Goal: Task Accomplishment & Management: Manage account settings

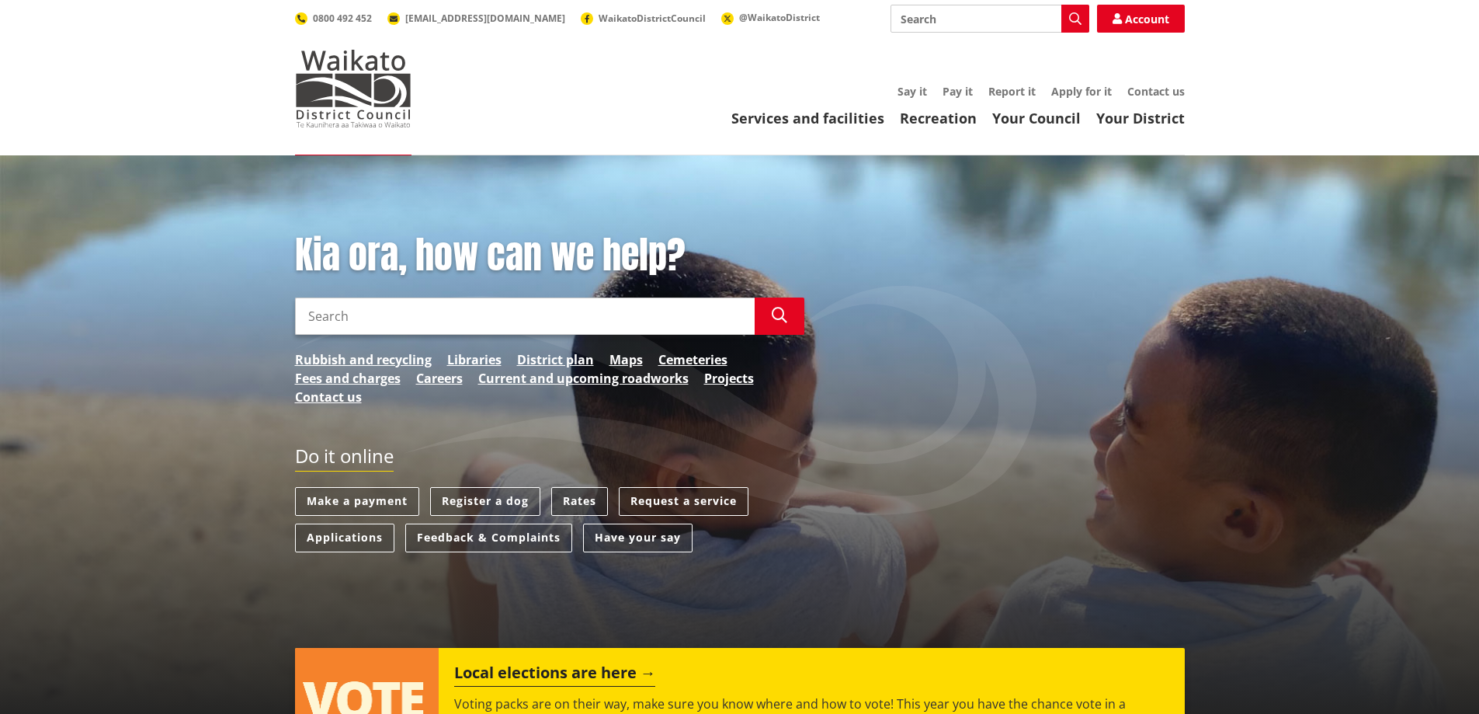
click at [590, 506] on link "Rates" at bounding box center [579, 501] width 57 height 29
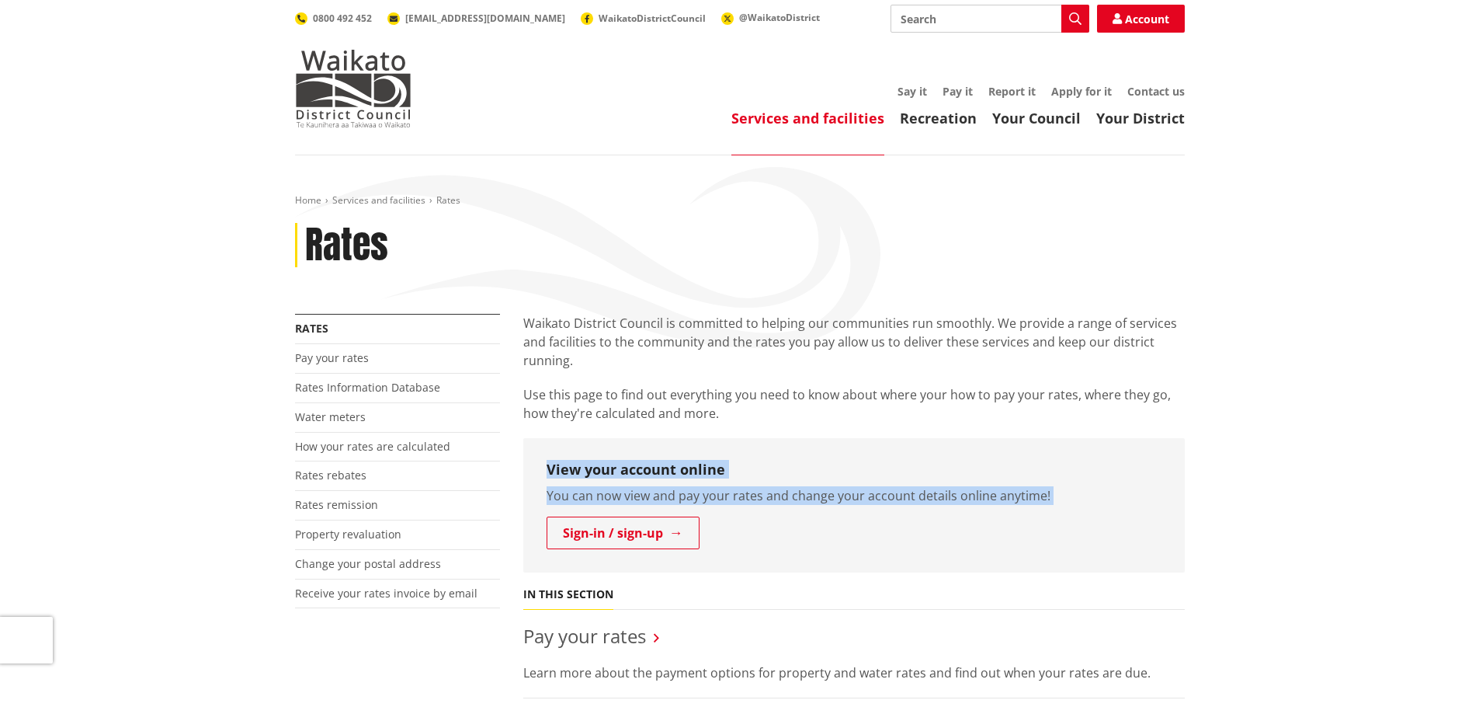
drag, startPoint x: 549, startPoint y: 470, endPoint x: 802, endPoint y: 562, distance: 269.4
click at [802, 562] on div "View your account online You can now view and pay your rates and change your ac…" at bounding box center [853, 505] width 661 height 134
click at [769, 548] on div "View your account online You can now view and pay your rates and change your ac…" at bounding box center [853, 505] width 661 height 134
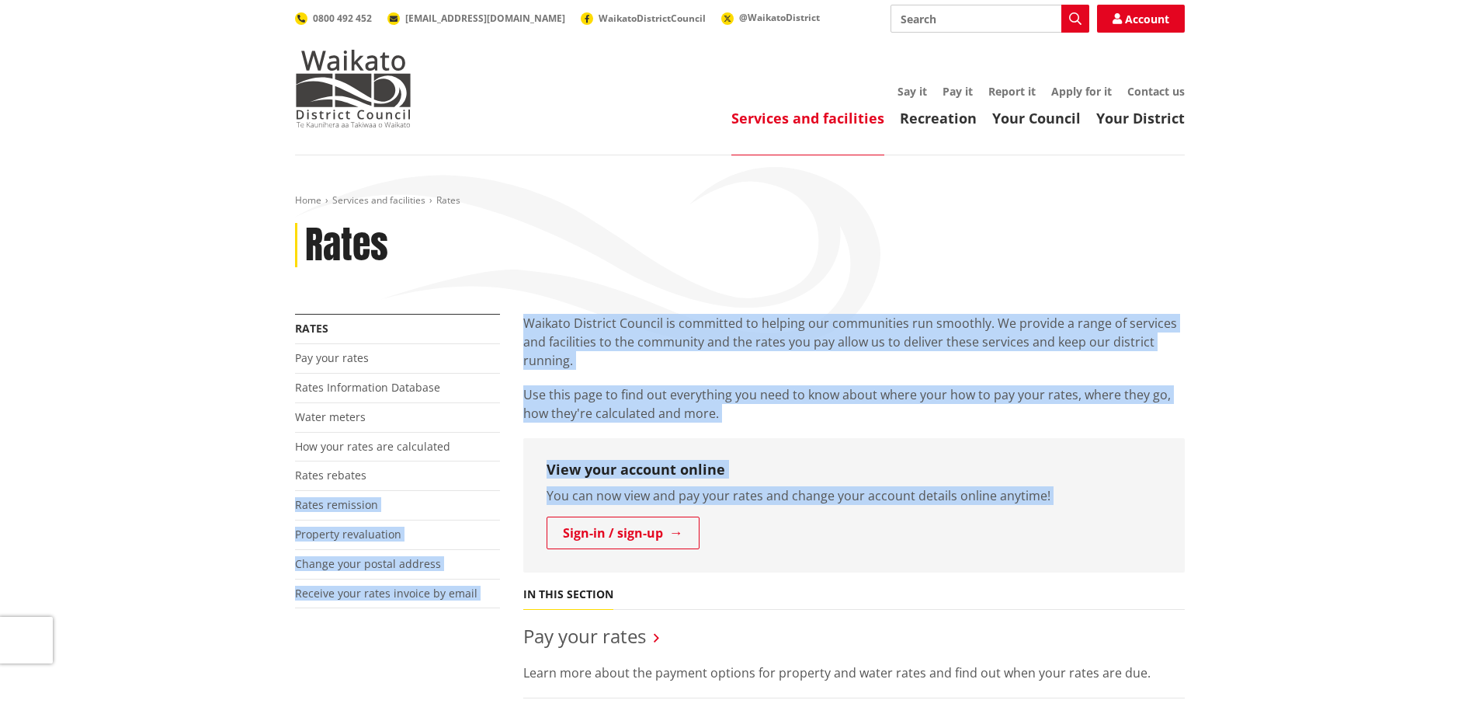
drag, startPoint x: 762, startPoint y: 542, endPoint x: 502, endPoint y: 464, distance: 270.7
click at [537, 455] on div "View your account online You can now view and pay your rates and change your ac…" at bounding box center [853, 505] width 661 height 134
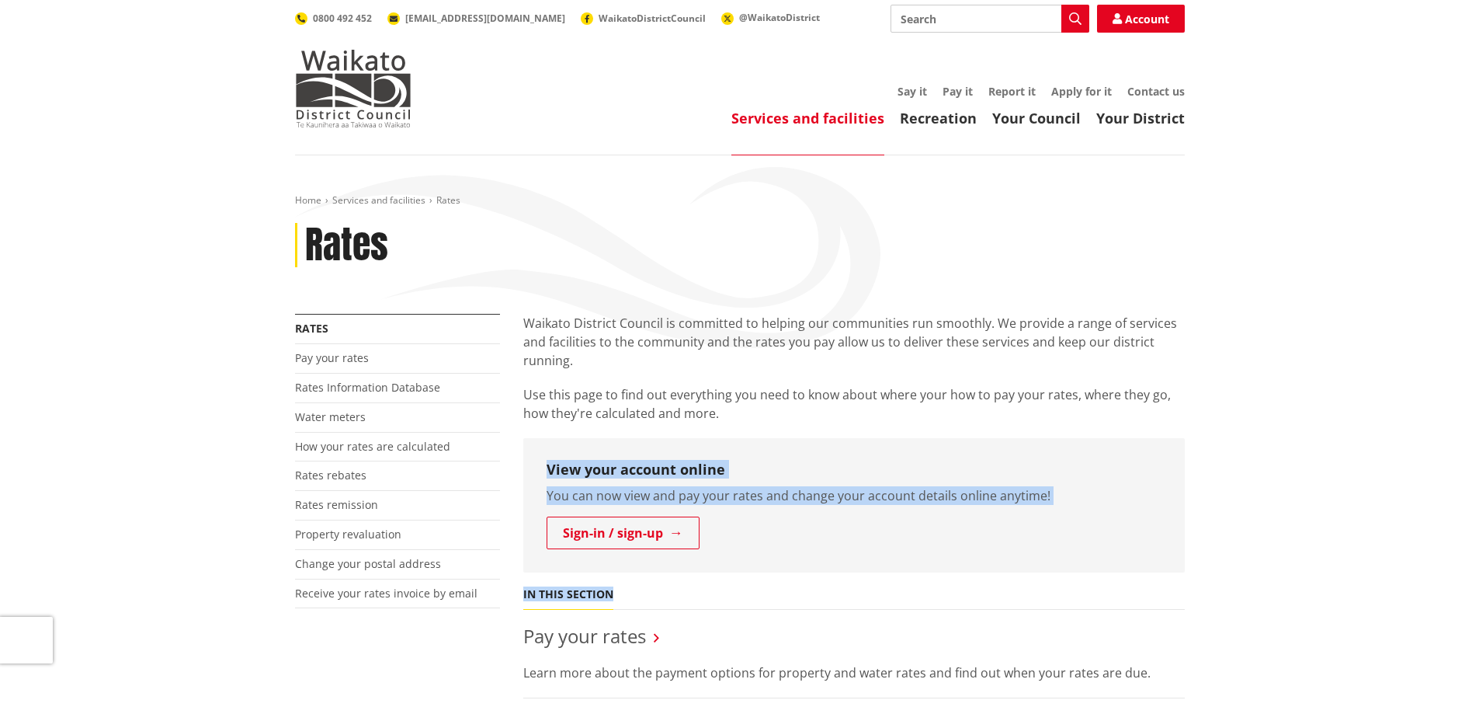
drag, startPoint x: 543, startPoint y: 464, endPoint x: 821, endPoint y: 575, distance: 298.6
click at [752, 540] on div "View your account online You can now view and pay your rates and change your ac…" at bounding box center [853, 505] width 661 height 134
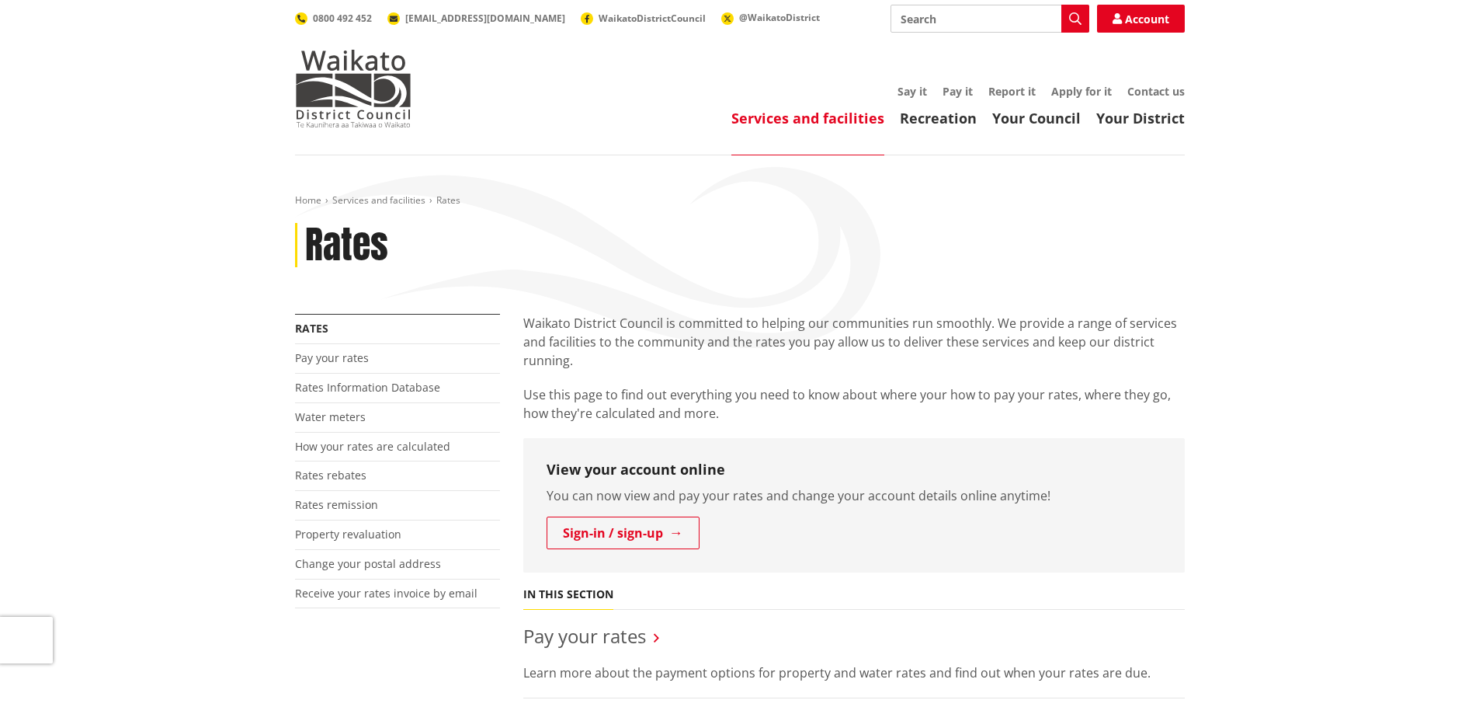
scroll to position [233, 0]
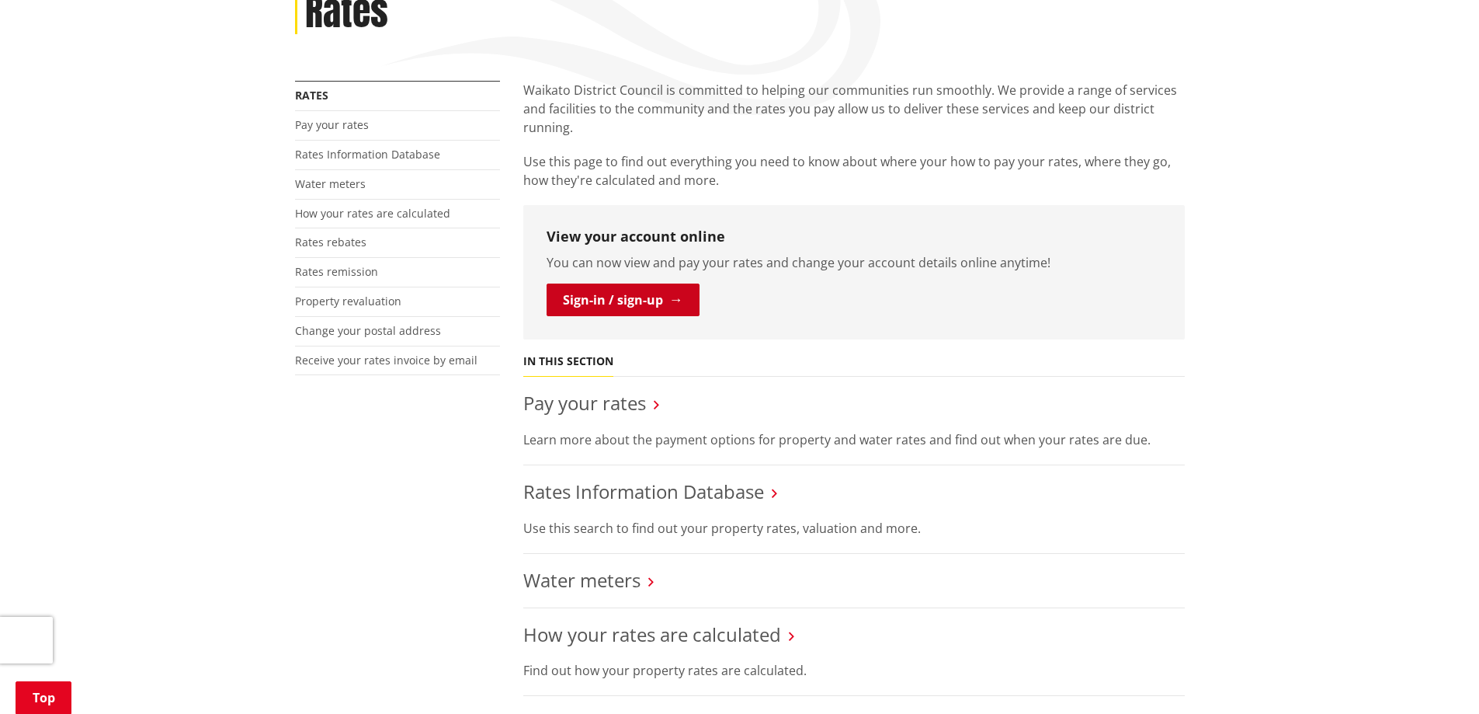
click at [644, 305] on link "Sign-in / sign-up" at bounding box center [623, 299] width 153 height 33
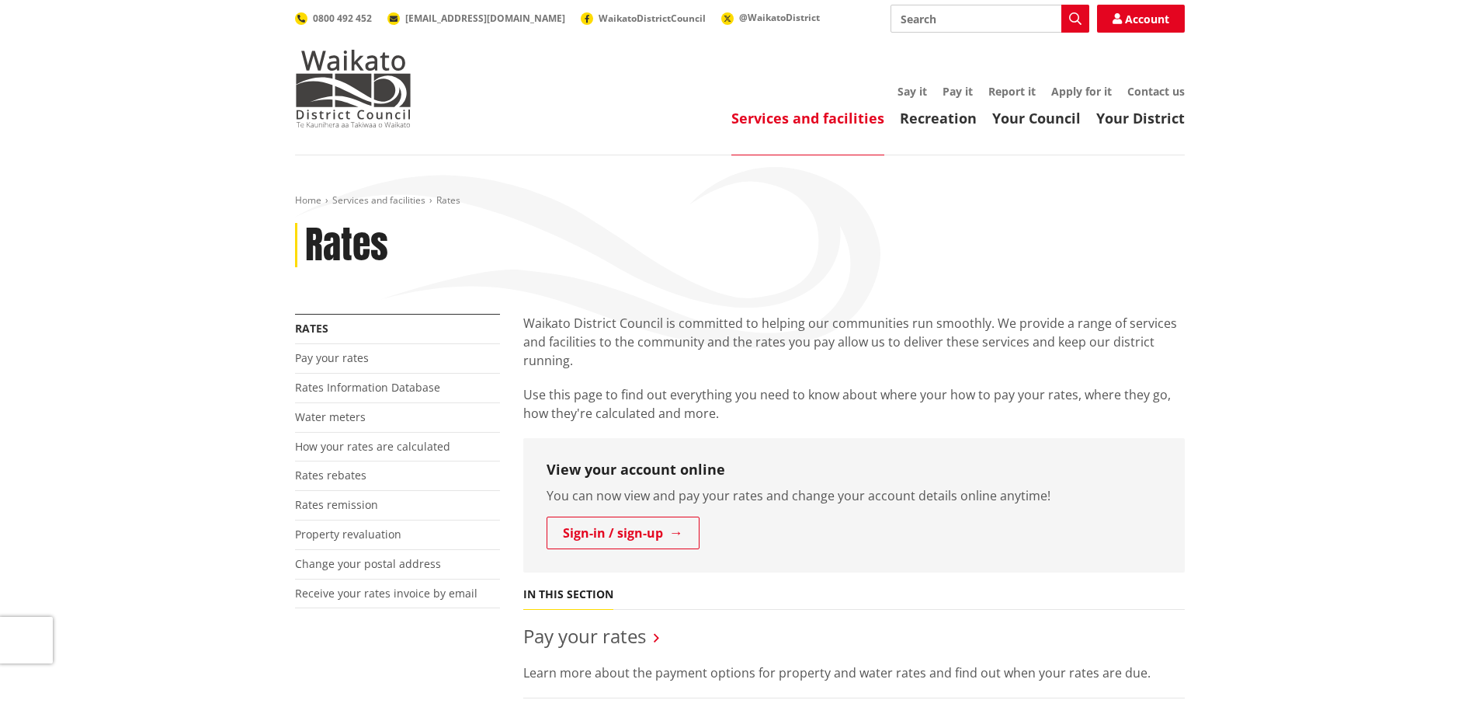
scroll to position [233, 0]
